Goal: Information Seeking & Learning: Learn about a topic

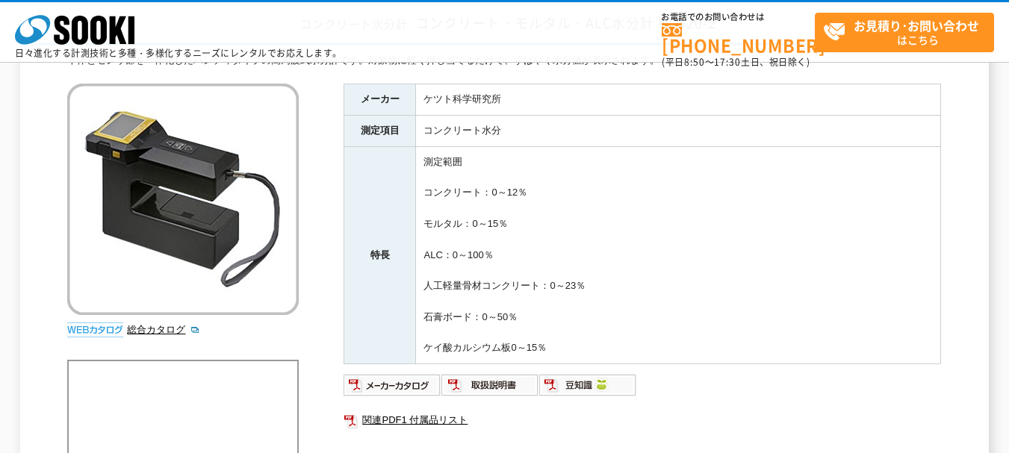
scroll to position [249, 0]
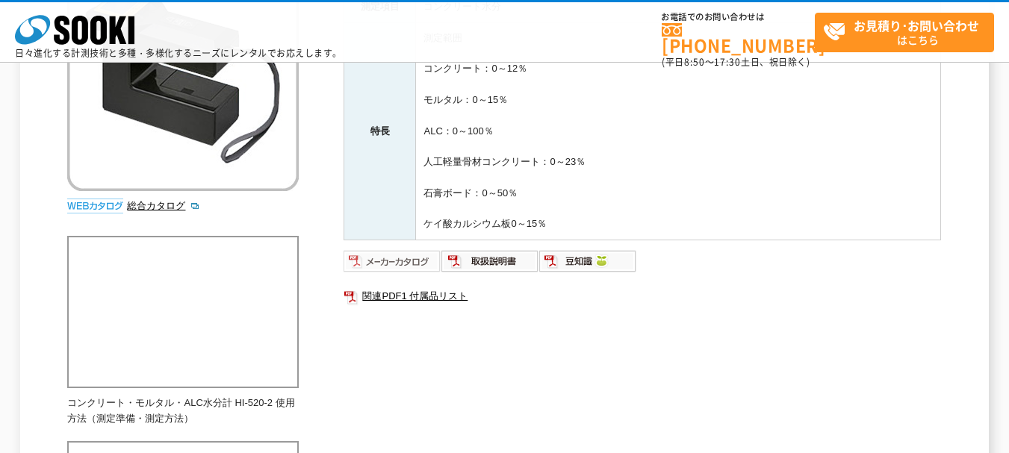
click at [413, 255] on img at bounding box center [393, 261] width 98 height 24
click at [497, 258] on img at bounding box center [490, 261] width 98 height 24
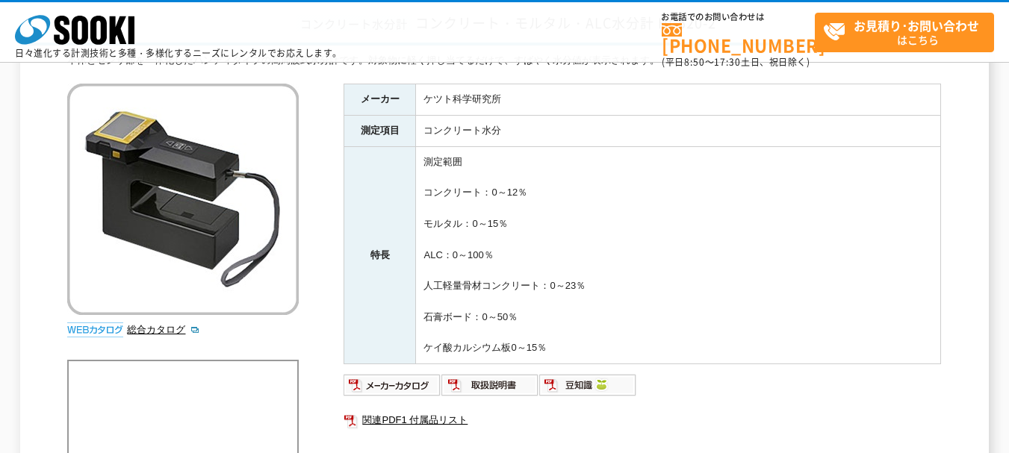
scroll to position [0, 0]
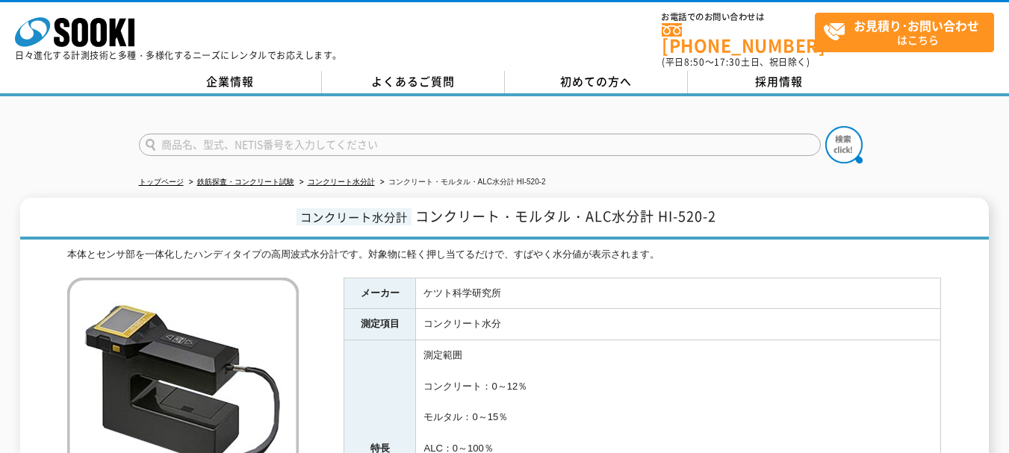
click at [370, 178] on li "コンクリート水分計" at bounding box center [335, 183] width 78 height 16
click at [365, 178] on link "コンクリート水分計" at bounding box center [341, 182] width 67 height 8
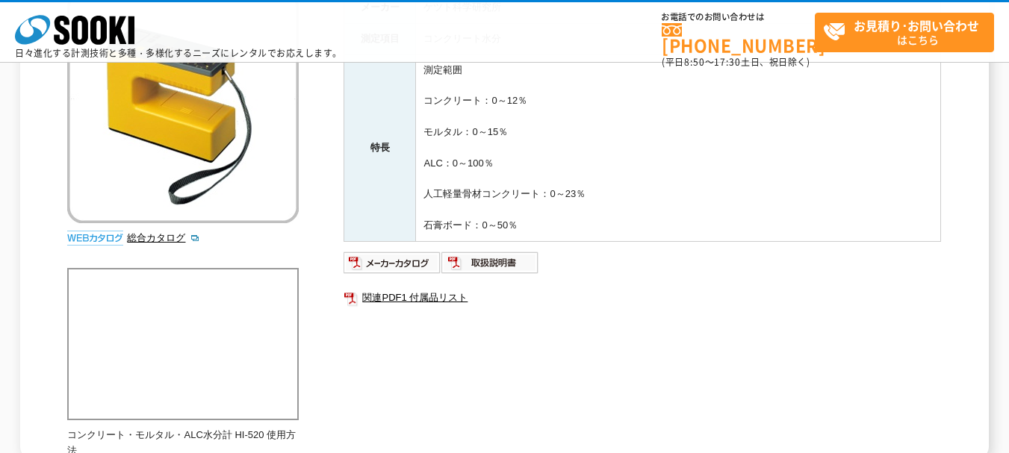
scroll to position [373, 0]
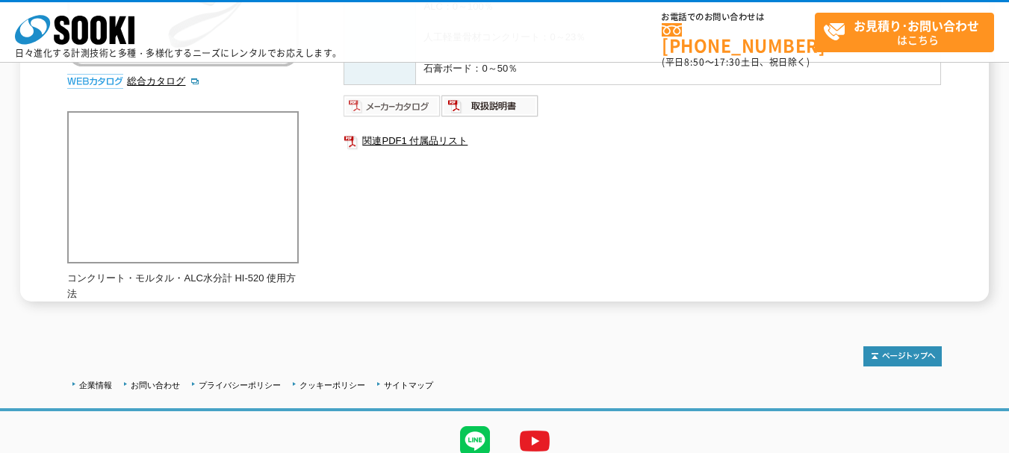
click at [391, 107] on img at bounding box center [393, 106] width 98 height 24
